Goal: Obtain resource: Download file/media

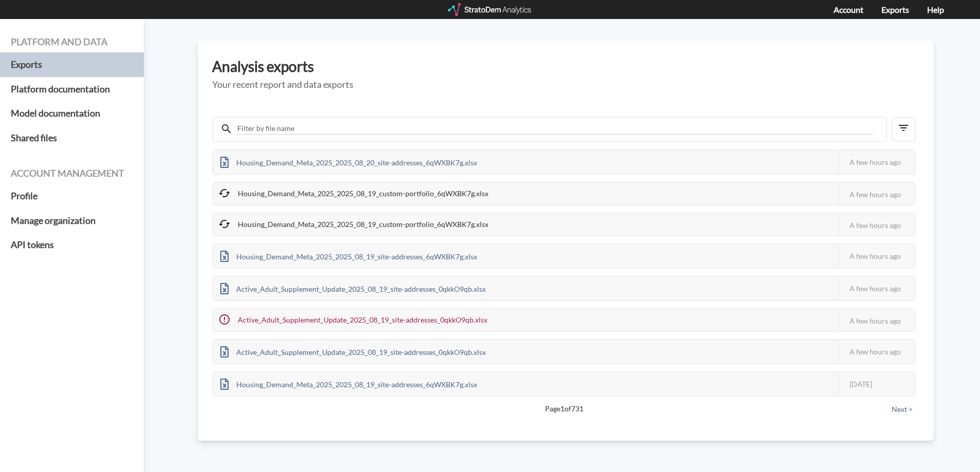
click at [488, 11] on div at bounding box center [490, 9] width 85 height 13
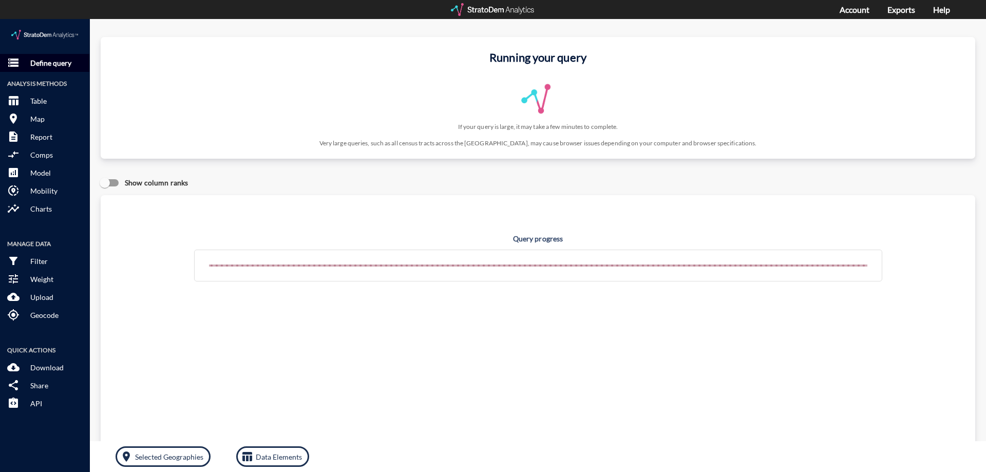
click p "Define query"
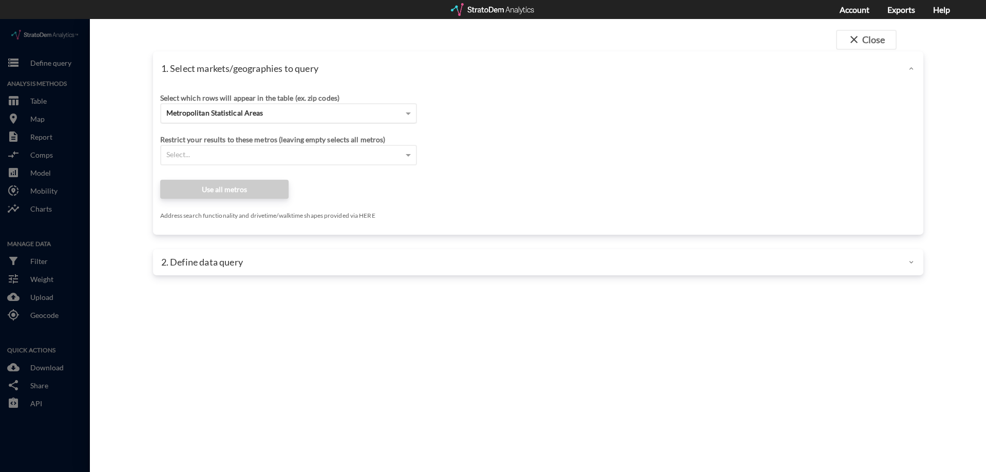
click span "Metropolitan Statistical Areas"
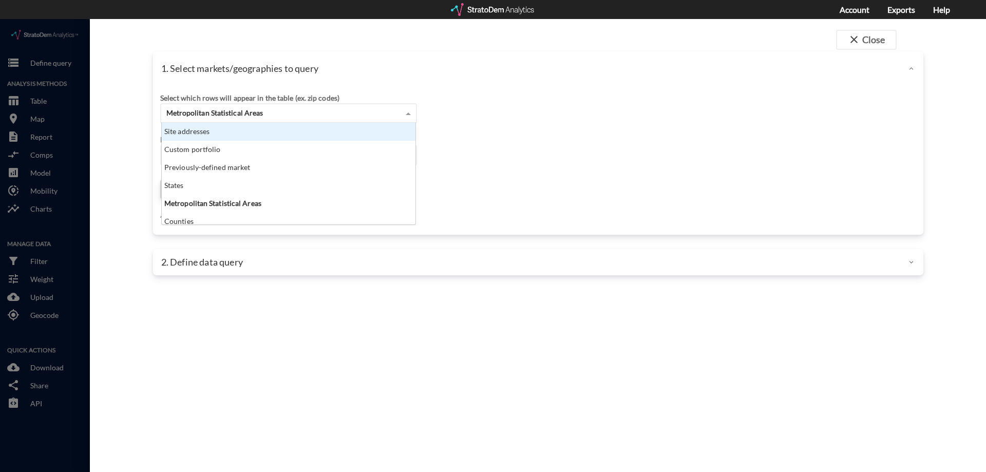
click div "Site addresses"
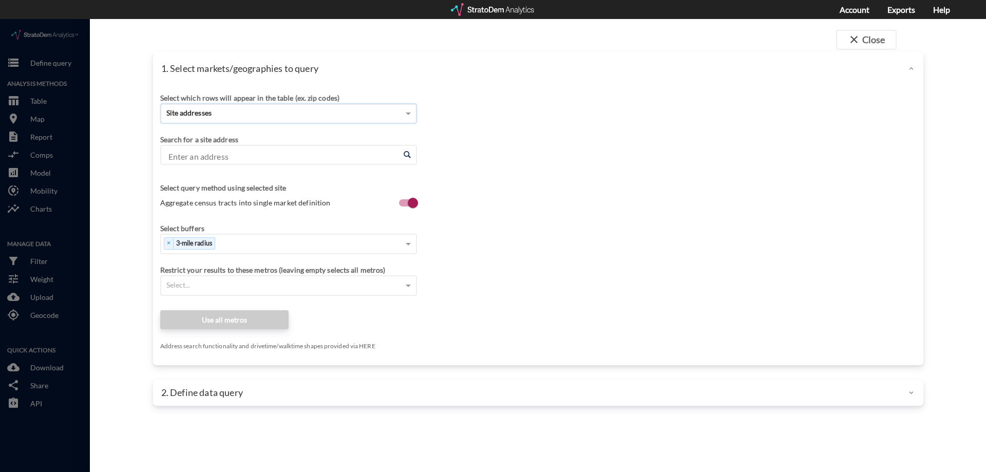
click input "Enter an address"
paste input "1880 Coltharp Rd, Fort Mill, SC 29715"
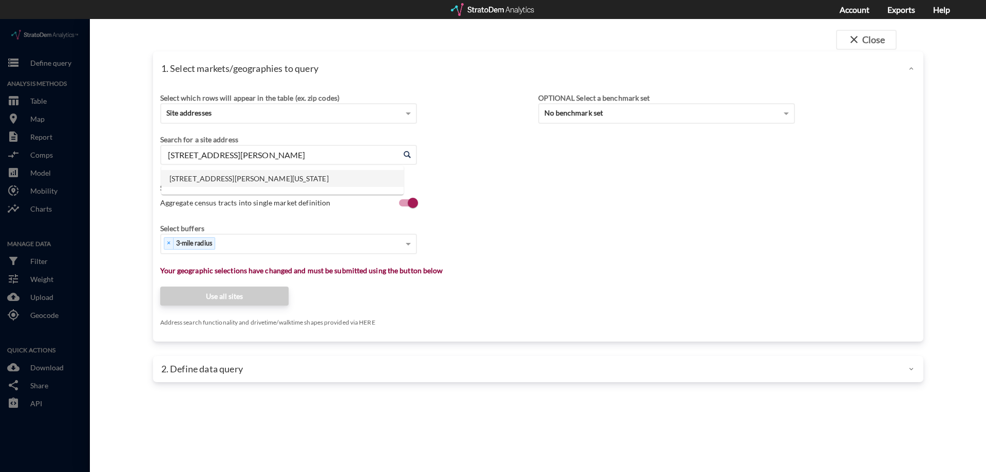
click li "1880 Coltharp Rd, Fort Mill, South Carolina"
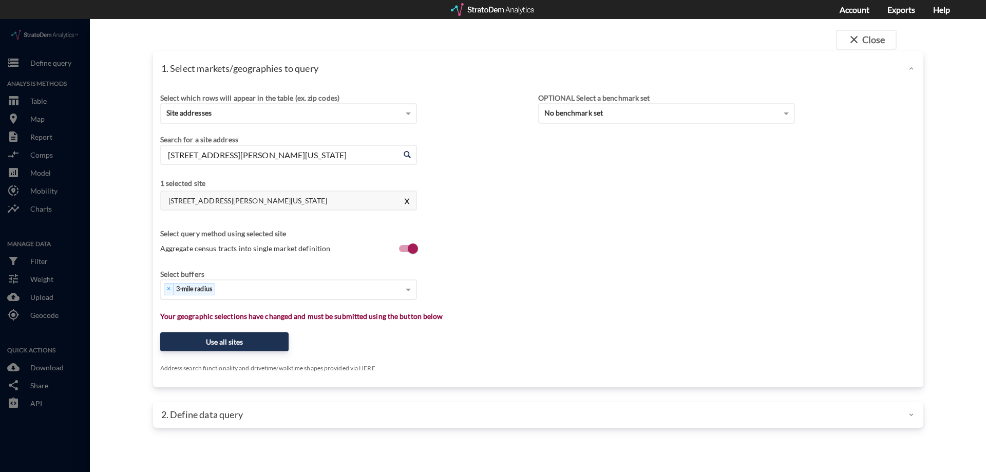
type input "1880 Coltharp Rd, Fort Mill, South Carolina"
click span "3-mile radius"
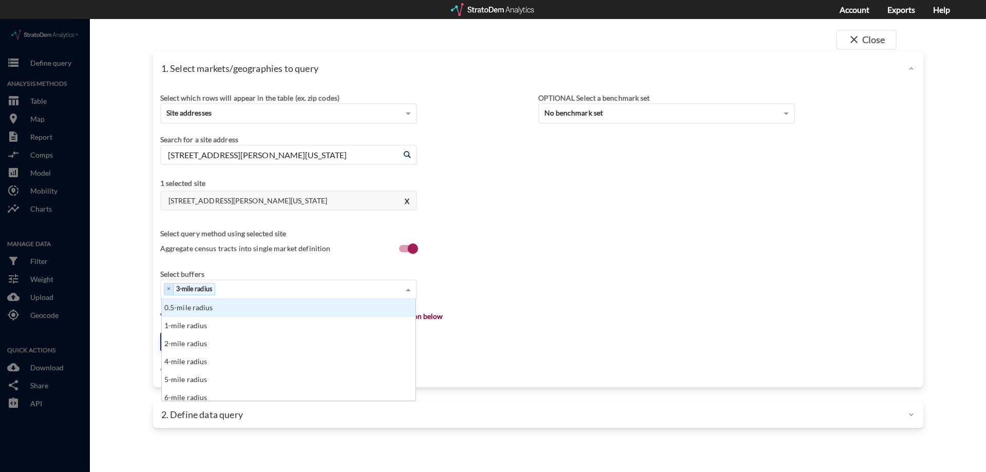
scroll to position [94, 248]
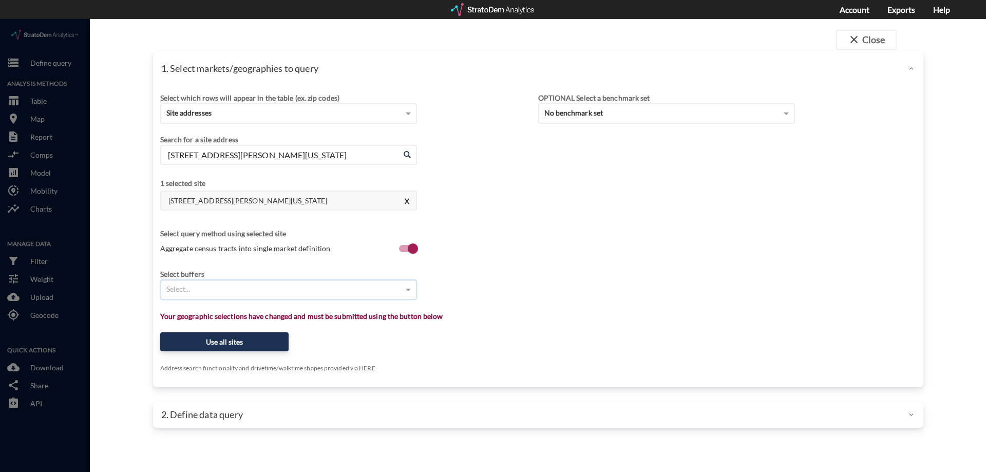
type input "1"
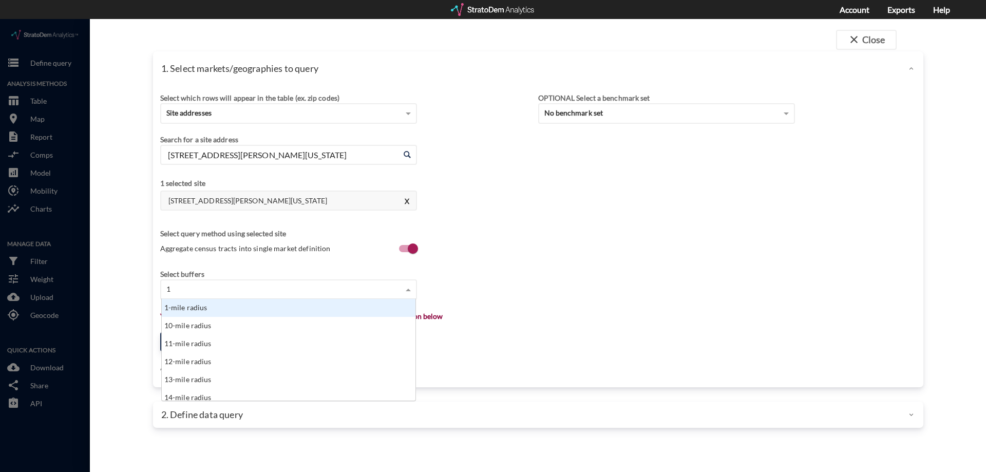
click div "1-mile radius"
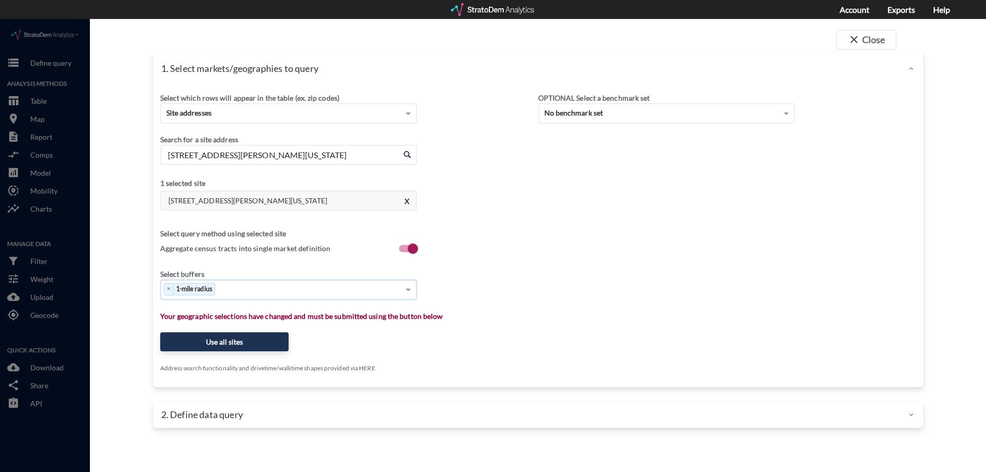
type input "3"
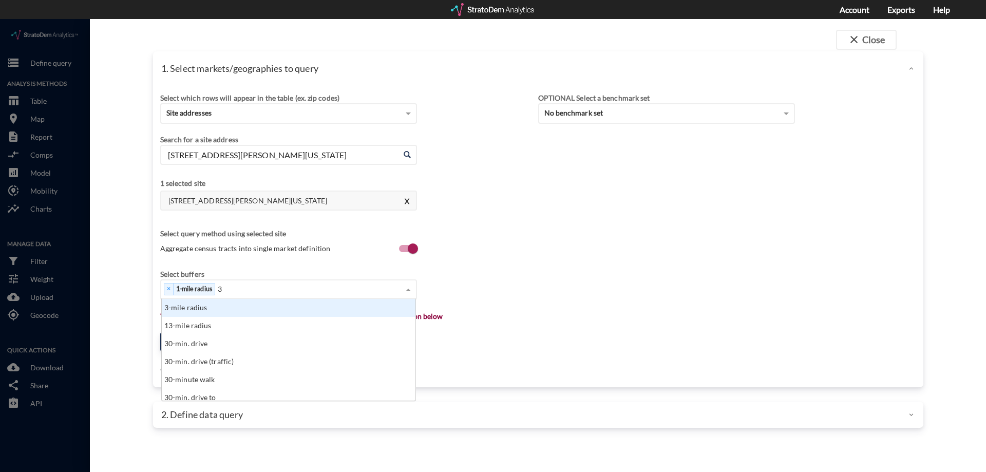
click div "3-mile radius"
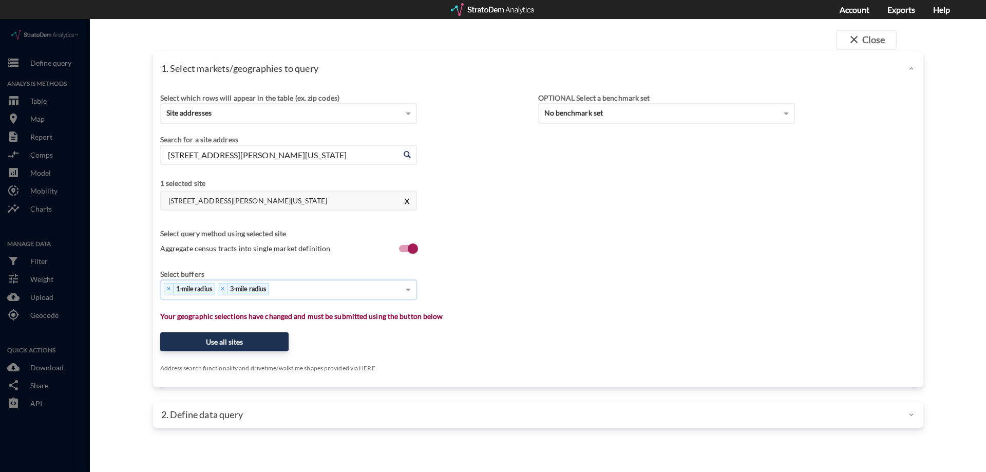
type input "5"
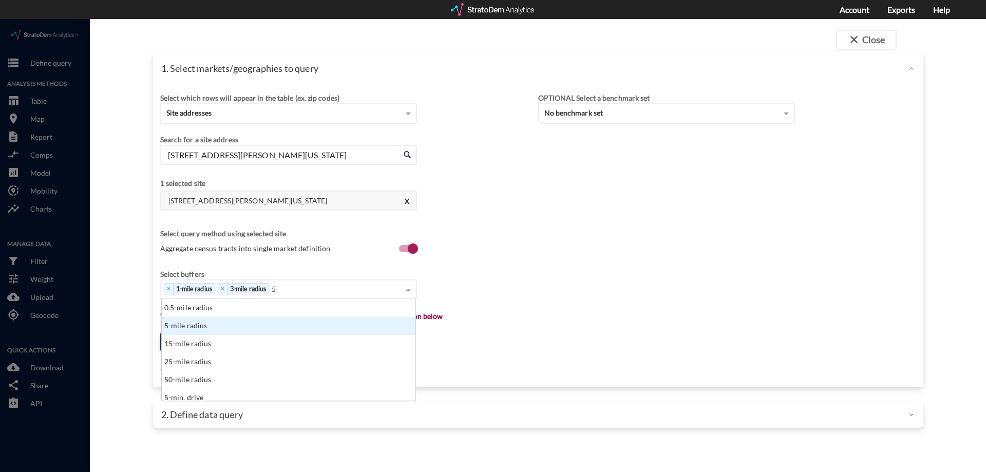
click div "5-mile radius"
type input "10"
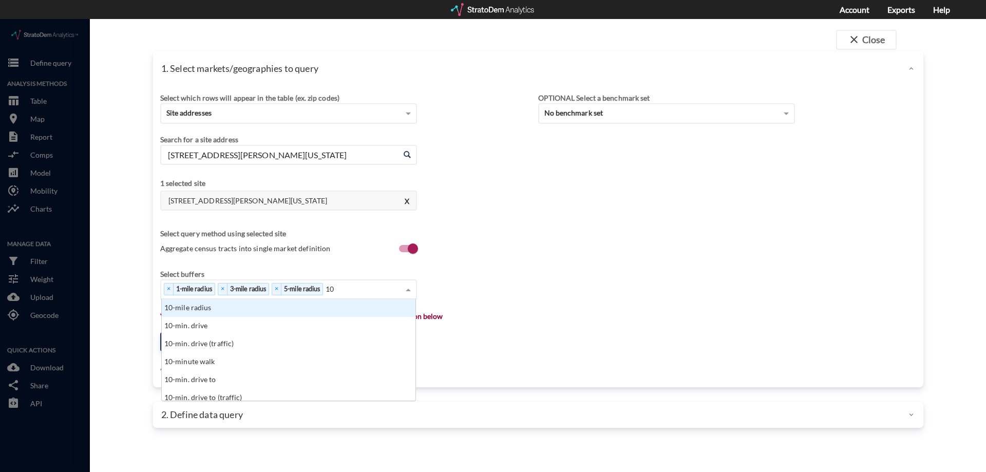
click div "10-mile radius"
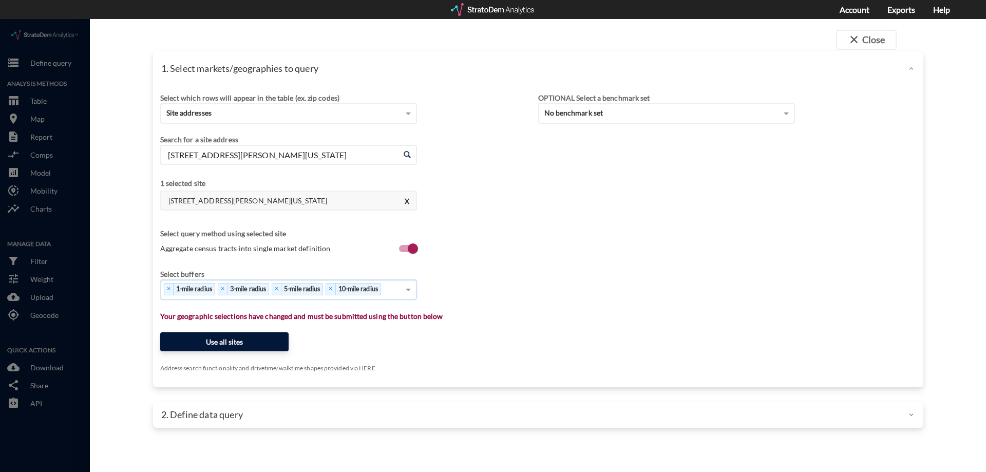
click button "Use all sites"
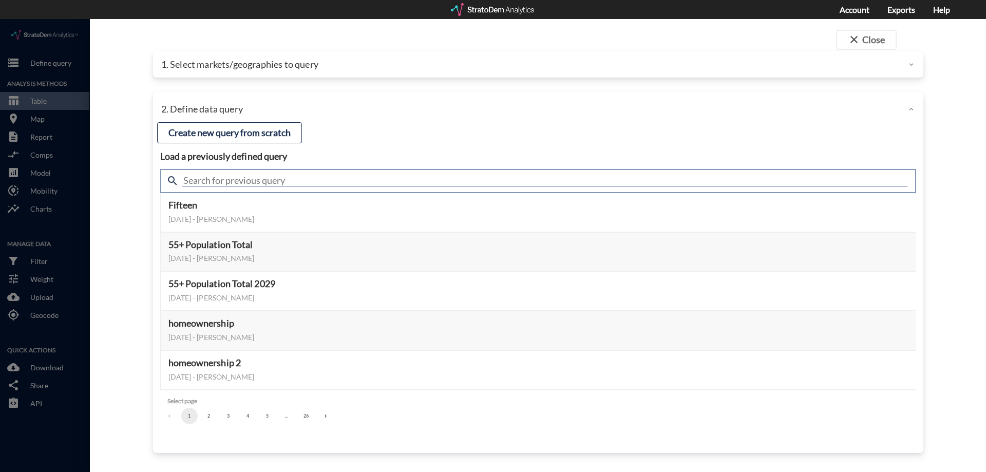
click input "text"
type input "demand"
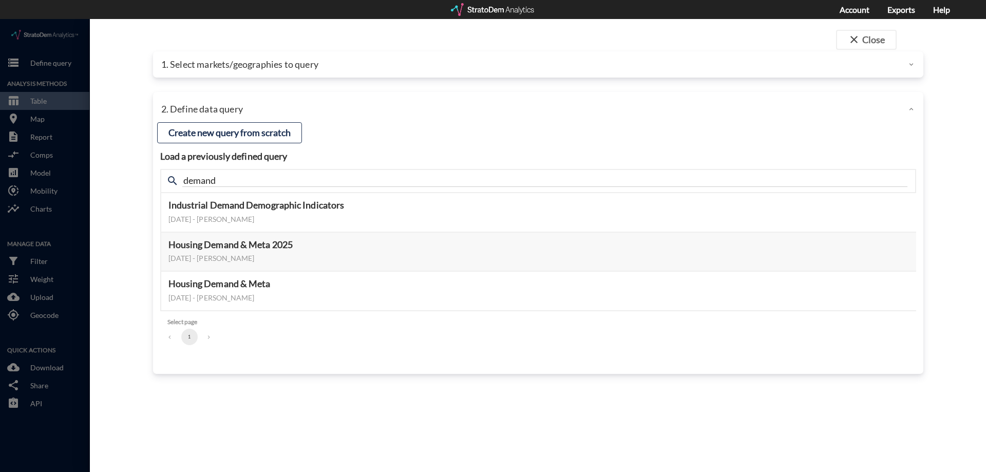
click div "close Close 1. Select markets/geographies to query Select which rows will appea…"
click button "Select this query"
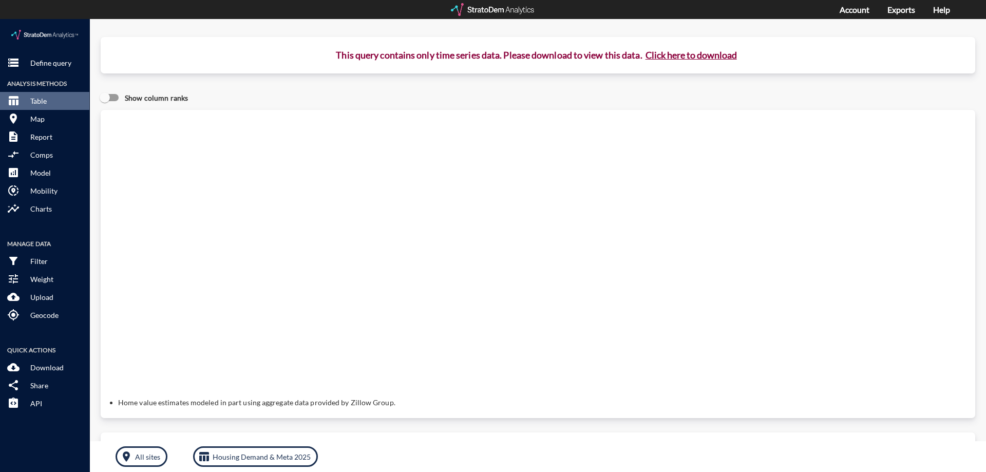
click button "Click here to download"
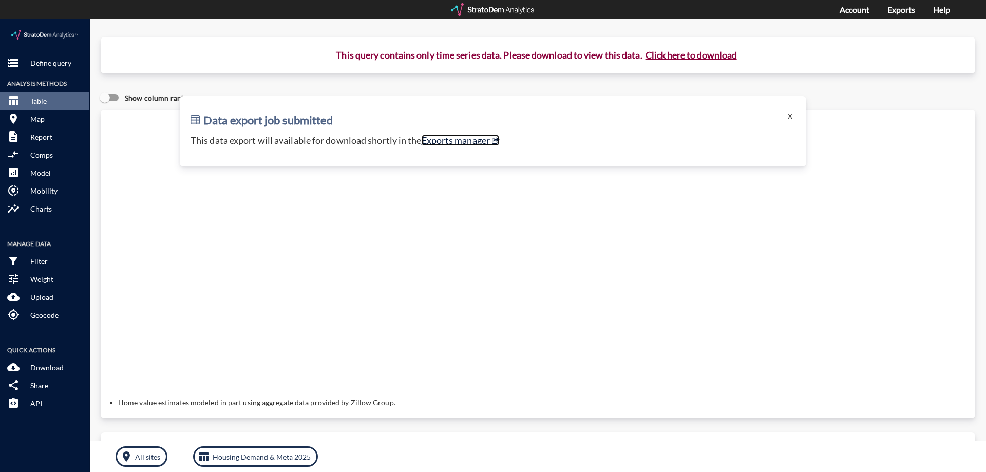
click link "Exports manager"
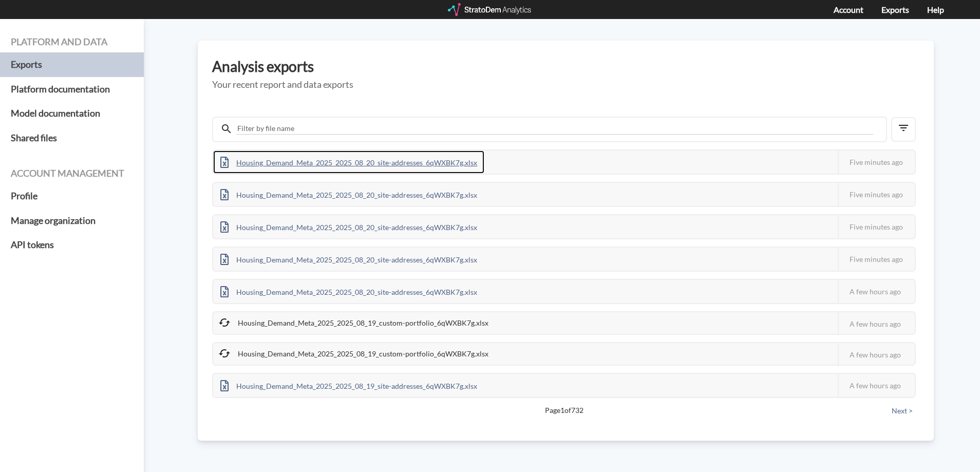
click at [326, 161] on div "Housing_Demand_Meta_2025_2025_08_20_site-addresses_6qWXBK7g.xlsx" at bounding box center [348, 161] width 271 height 23
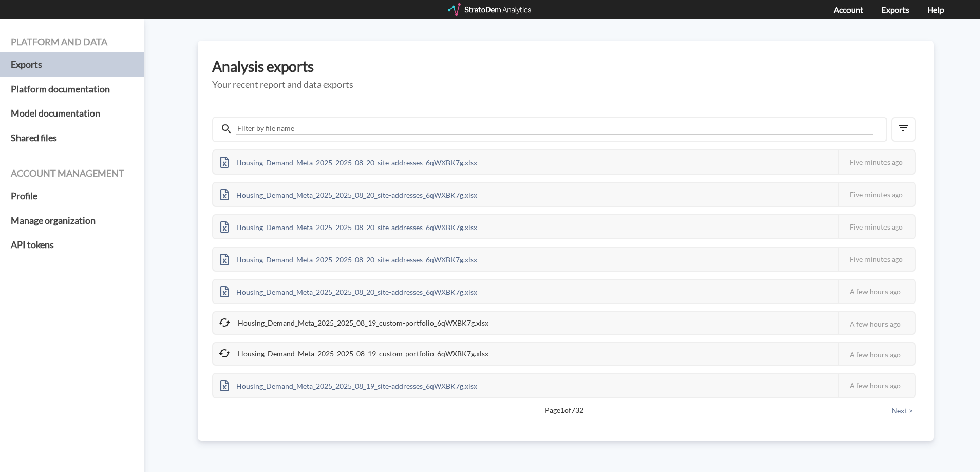
click at [695, 52] on div "Analysis exports Your recent report and data exports Housing_Demand_Meta_2025_2…" at bounding box center [566, 241] width 736 height 400
